Goal: Check status

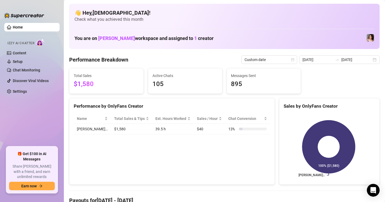
scroll to position [80, 0]
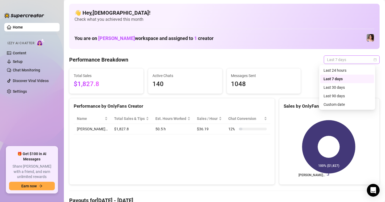
click at [369, 61] on span "Last 7 days" at bounding box center [351, 60] width 49 height 8
click at [340, 105] on div "Custom date" at bounding box center [346, 104] width 47 height 6
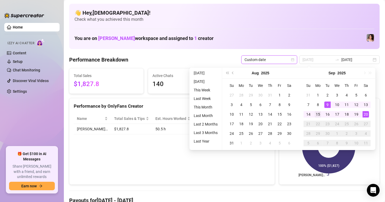
type input "[DATE]"
drag, startPoint x: 316, startPoint y: 110, endPoint x: 352, endPoint y: 112, distance: 36.2
click at [316, 111] on td "15" at bounding box center [318, 114] width 10 height 10
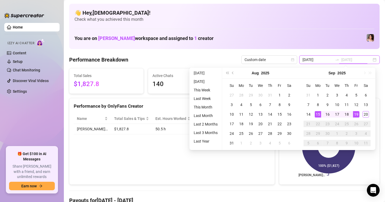
type input "[DATE]"
click at [366, 115] on div "20" at bounding box center [366, 114] width 6 height 6
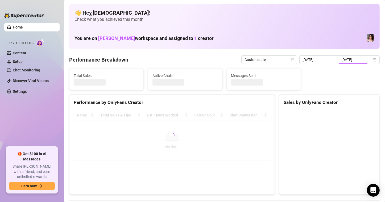
type input "[DATE]"
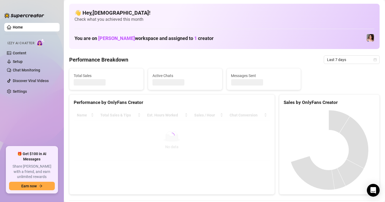
click at [342, 60] on span "Last 7 days" at bounding box center [351, 60] width 49 height 8
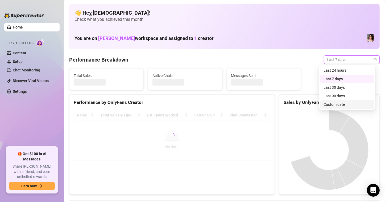
click at [351, 105] on div "Custom date" at bounding box center [346, 104] width 47 height 6
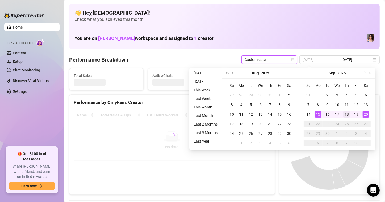
type input "[DATE]"
click at [316, 113] on div "15" at bounding box center [318, 114] width 6 height 6
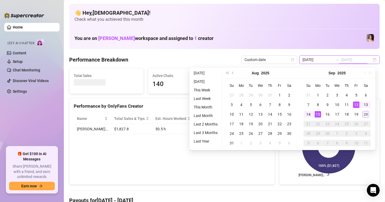
type input "[DATE]"
click at [319, 111] on div "15" at bounding box center [318, 114] width 6 height 6
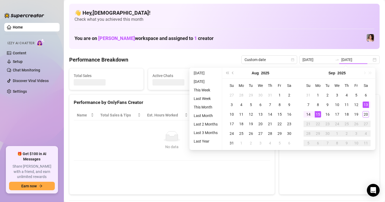
type input "[DATE]"
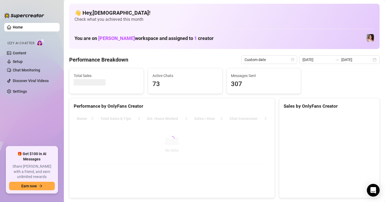
click at [307, 57] on input "[DATE]" at bounding box center [317, 60] width 30 height 6
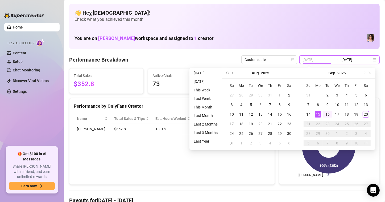
type input "[DATE]"
drag, startPoint x: 318, startPoint y: 114, endPoint x: 372, endPoint y: 125, distance: 55.4
click at [318, 114] on div "15" at bounding box center [318, 114] width 6 height 6
type input "[DATE]"
click at [363, 112] on div "20" at bounding box center [366, 114] width 6 height 6
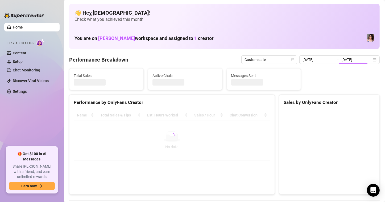
type input "[DATE]"
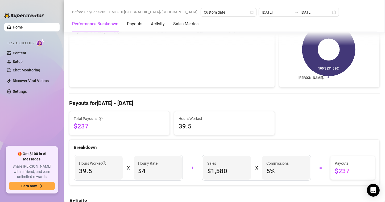
scroll to position [106, 0]
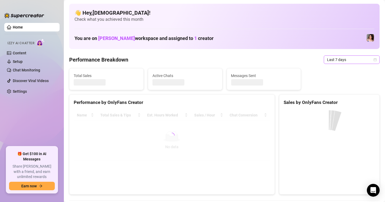
click at [327, 60] on span "Last 7 days" at bounding box center [351, 60] width 49 height 8
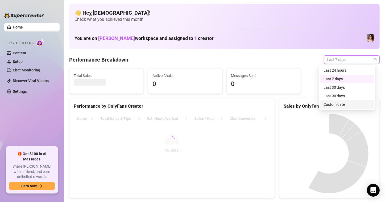
click at [340, 104] on div "Custom date" at bounding box center [346, 104] width 47 height 6
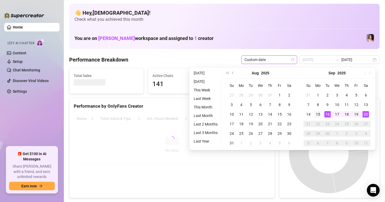
type input "[DATE]"
click at [315, 116] on div "15" at bounding box center [318, 114] width 6 height 6
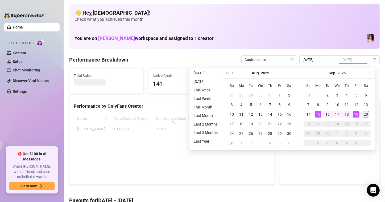
click at [368, 112] on div "20" at bounding box center [366, 114] width 6 height 6
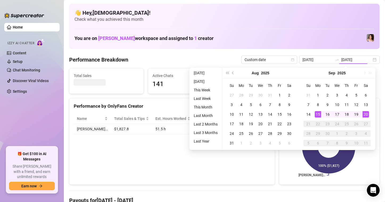
type input "[DATE]"
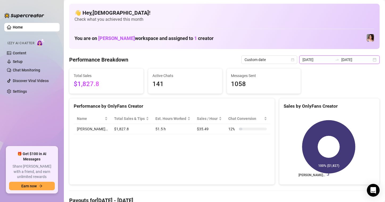
click at [304, 57] on input "[DATE]" at bounding box center [317, 60] width 30 height 6
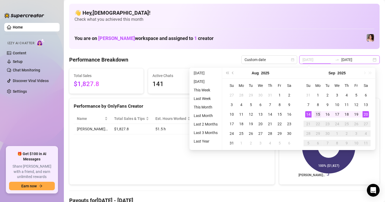
type input "[DATE]"
click at [318, 113] on div "15" at bounding box center [318, 114] width 6 height 6
type input "[DATE]"
click at [366, 115] on div "20" at bounding box center [366, 114] width 6 height 6
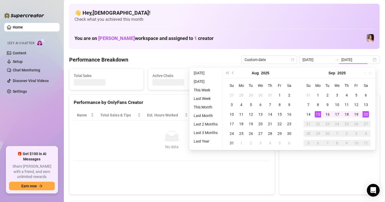
type input "[DATE]"
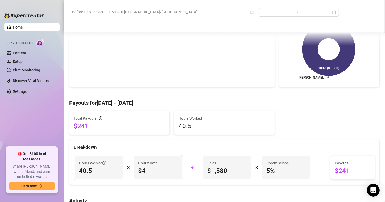
scroll to position [106, 0]
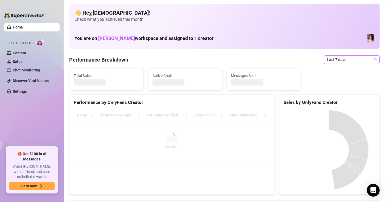
click at [329, 60] on span "Last 7 days" at bounding box center [351, 60] width 49 height 8
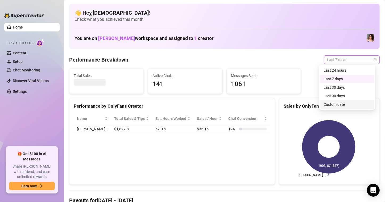
click at [336, 104] on div "Custom date" at bounding box center [346, 104] width 47 height 6
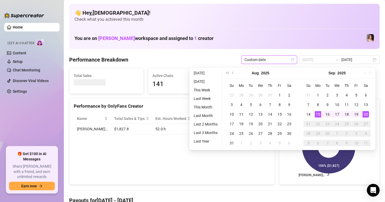
type input "[DATE]"
click at [319, 111] on div "15" at bounding box center [318, 114] width 6 height 6
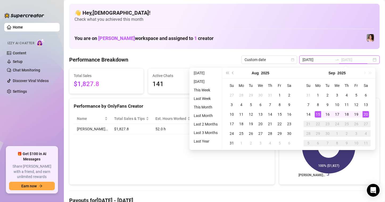
type input "[DATE]"
click at [363, 113] on div "20" at bounding box center [366, 114] width 6 height 6
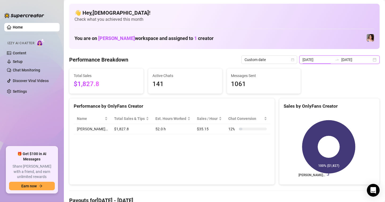
click at [318, 58] on input "[DATE]" at bounding box center [317, 60] width 30 height 6
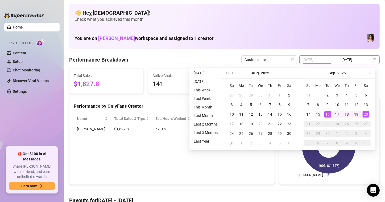
type input "[DATE]"
click at [320, 115] on div "15" at bounding box center [318, 114] width 6 height 6
type input "[DATE]"
click at [365, 114] on div "20" at bounding box center [366, 114] width 6 height 6
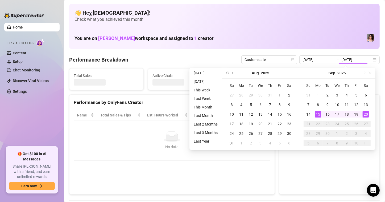
type input "[DATE]"
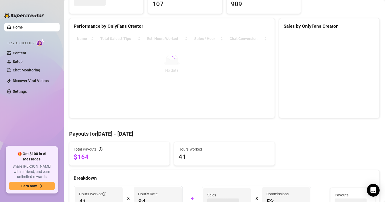
scroll to position [106, 0]
